Goal: Information Seeking & Learning: Learn about a topic

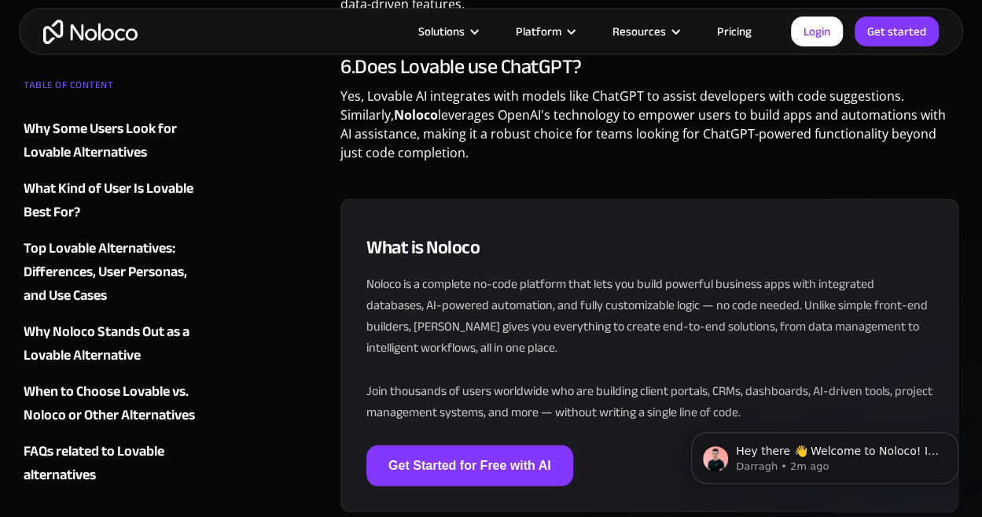
scroll to position [4902, 0]
click at [733, 27] on link "Pricing" at bounding box center [735, 31] width 74 height 20
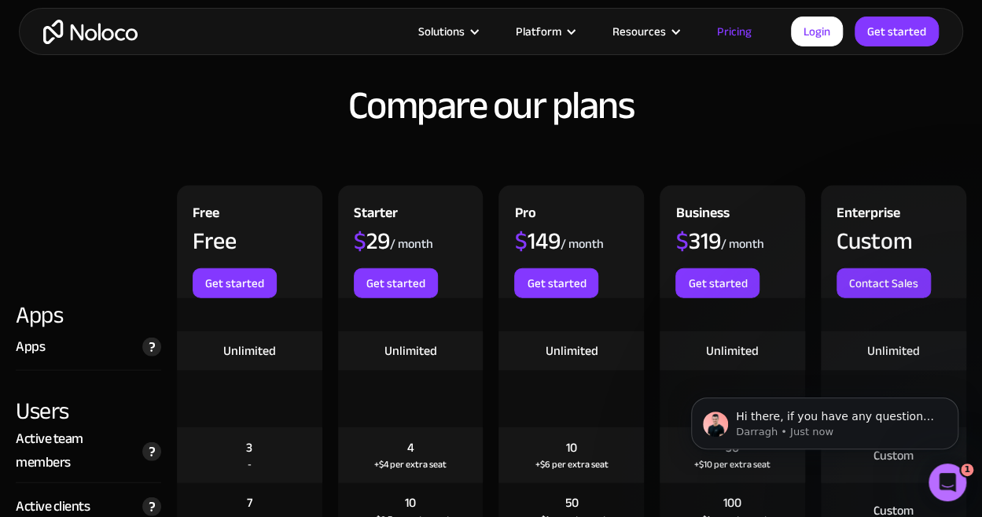
scroll to position [1606, 0]
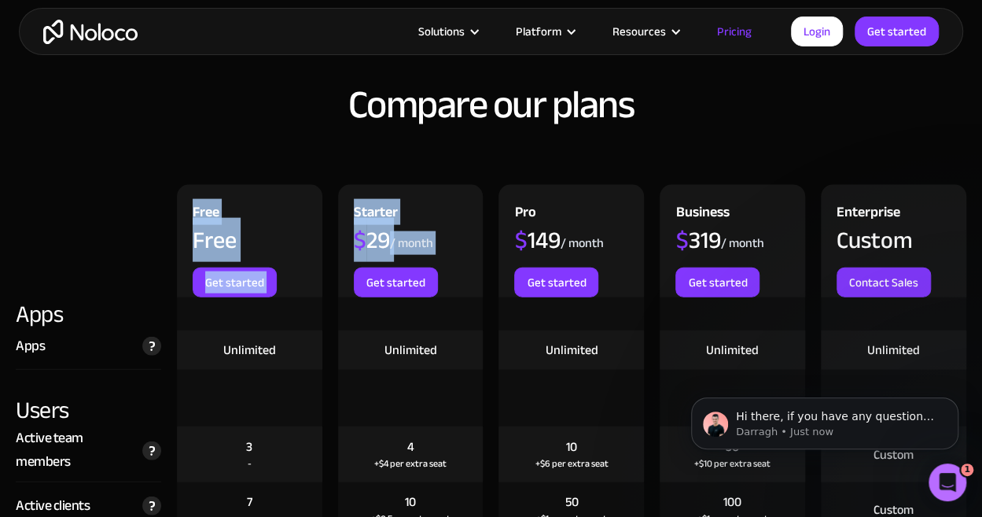
drag, startPoint x: 341, startPoint y: 277, endPoint x: 147, endPoint y: 164, distance: 224.5
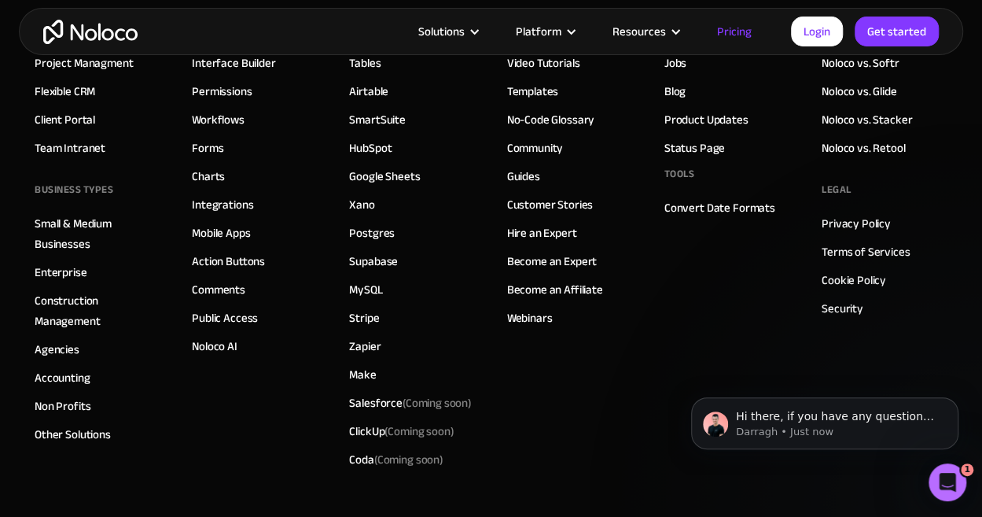
scroll to position [8078, 0]
